Goal: Task Accomplishment & Management: Complete application form

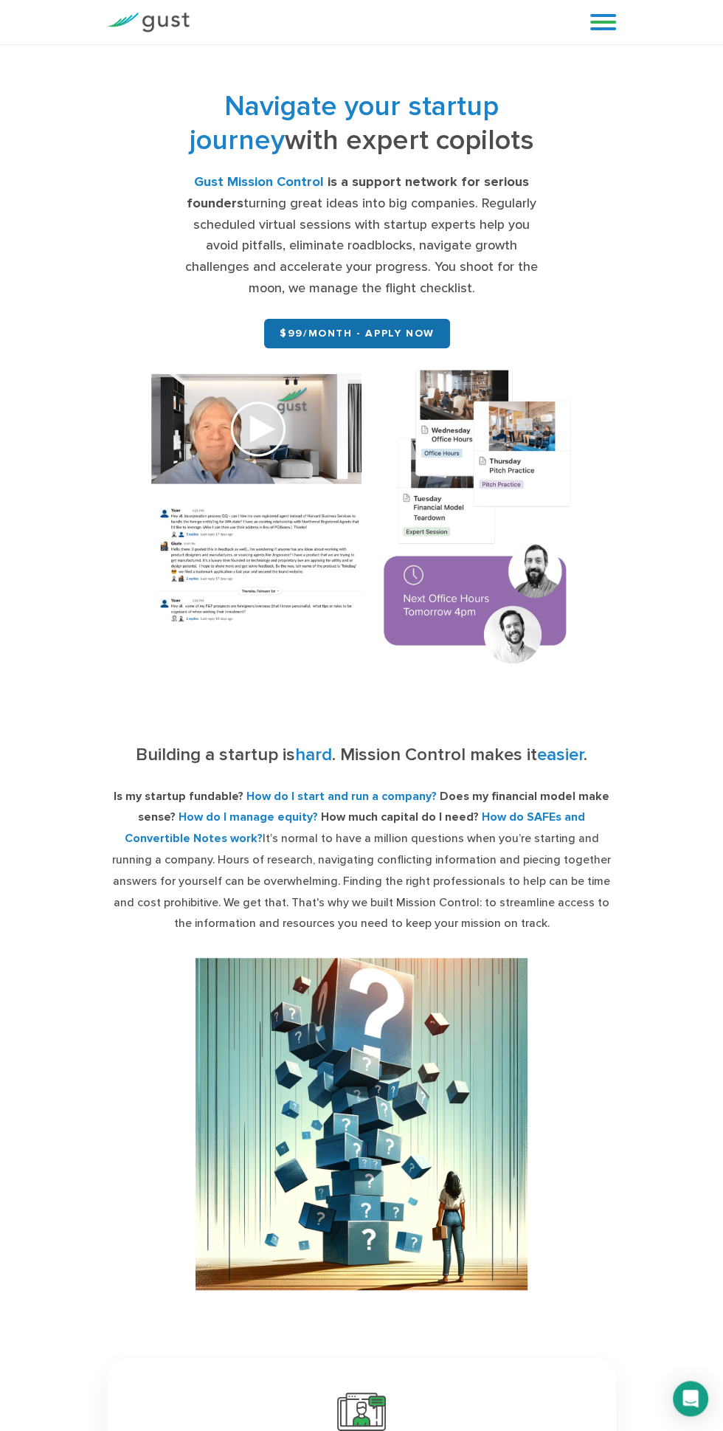
click at [440, 320] on link "$99/month - APPLY NOW" at bounding box center [357, 334] width 186 height 30
click at [377, 340] on link "$99/month - APPLY NOW" at bounding box center [357, 334] width 186 height 30
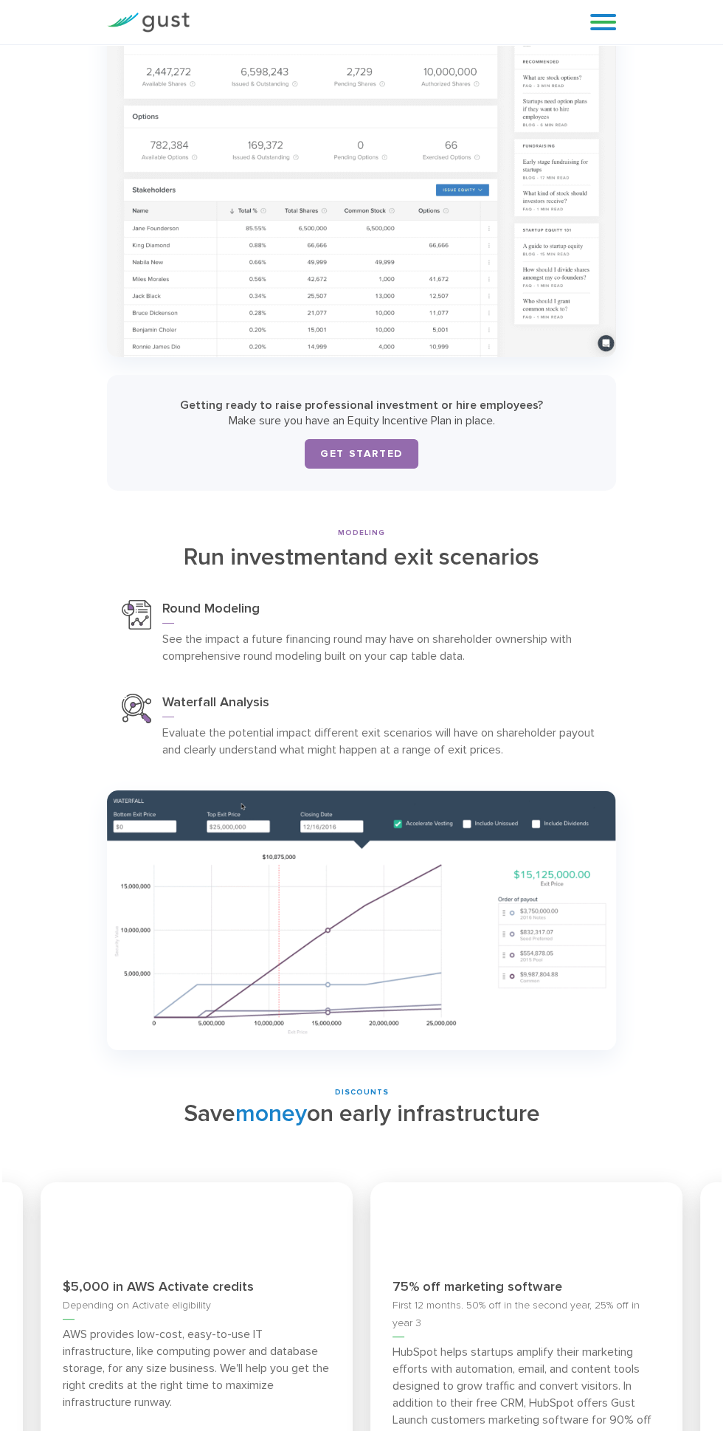
scroll to position [6985, 0]
